Goal: Task Accomplishment & Management: Manage account settings

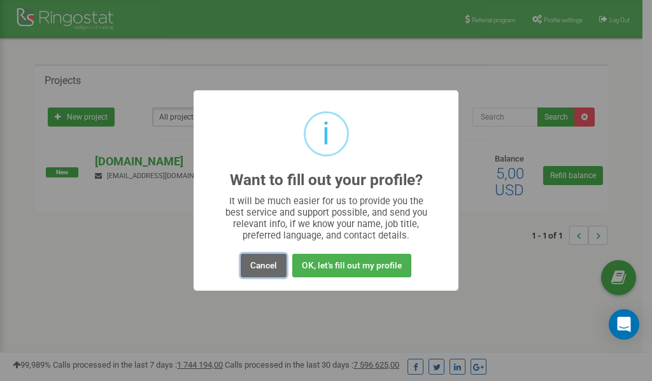
click at [264, 262] on button "Cancel" at bounding box center [264, 266] width 46 height 24
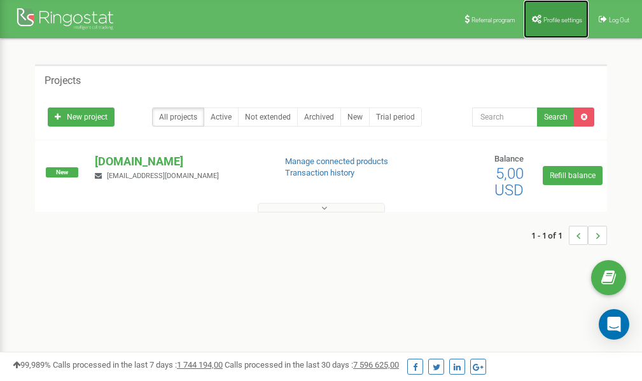
click at [561, 21] on span "Profile settings" at bounding box center [563, 20] width 39 height 7
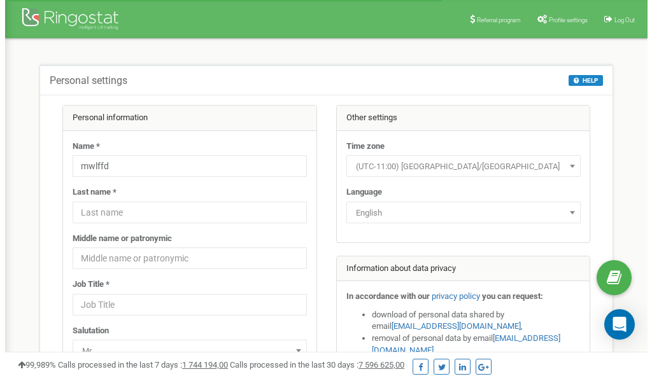
scroll to position [64, 0]
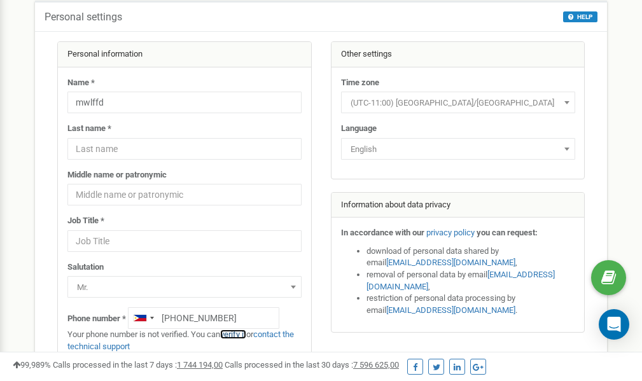
click at [246, 332] on link "verify it" at bounding box center [233, 335] width 26 height 10
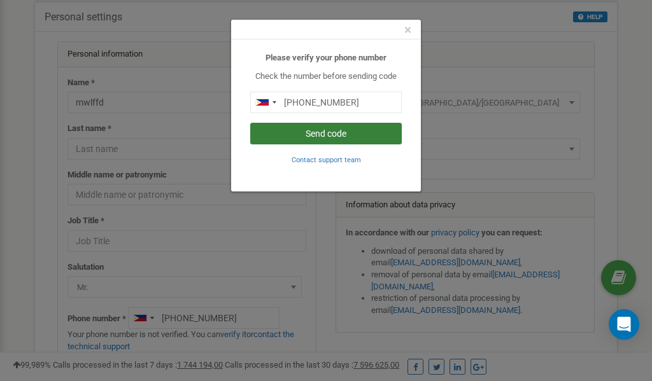
click at [332, 135] on button "Send code" at bounding box center [325, 134] width 151 height 22
